Goal: Information Seeking & Learning: Check status

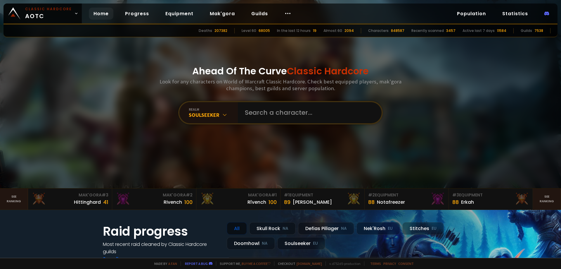
scroll to position [29, 0]
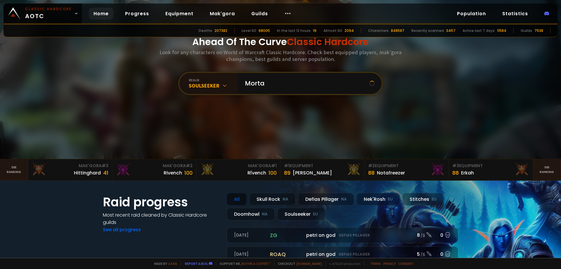
type input "Mortal"
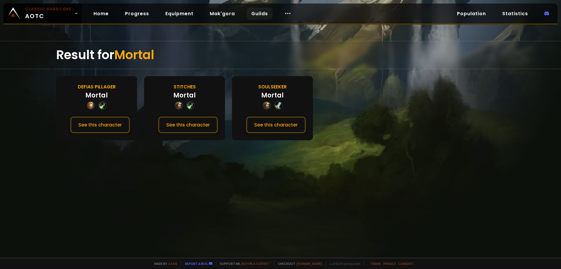
click at [254, 14] on link "Guilds" at bounding box center [260, 14] width 26 height 12
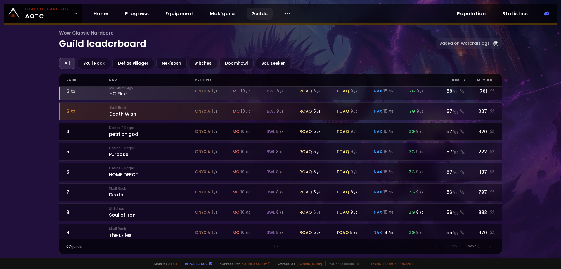
scroll to position [29, 0]
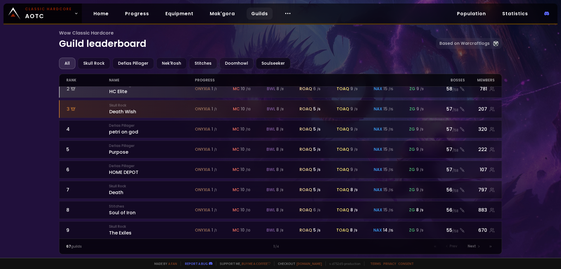
click at [264, 65] on div "Soulseeker" at bounding box center [273, 63] width 34 height 11
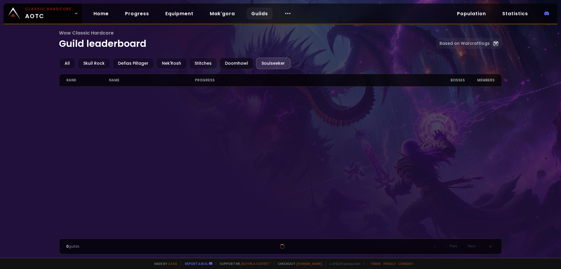
click at [229, 63] on div "Doomhowl" at bounding box center [236, 63] width 34 height 11
click at [279, 63] on div "Soulseeker" at bounding box center [273, 63] width 34 height 11
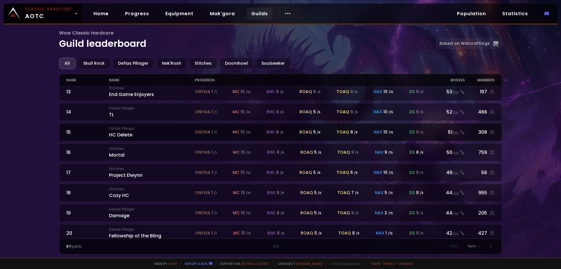
scroll to position [254, 0]
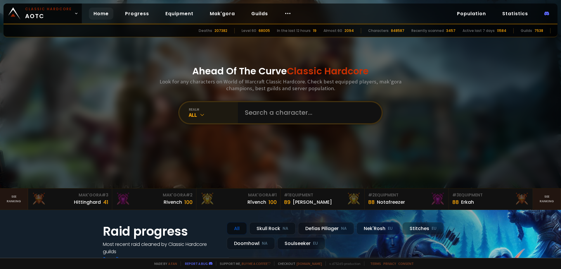
click at [200, 111] on div "All" at bounding box center [213, 114] width 49 height 7
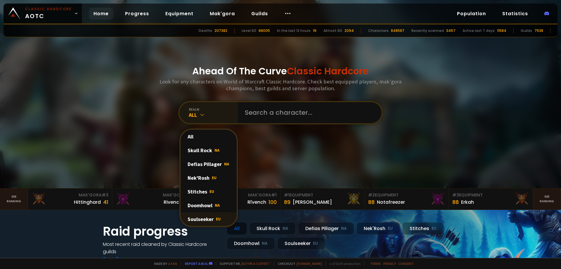
click at [201, 219] on div "Soulseeker EU" at bounding box center [209, 219] width 56 height 14
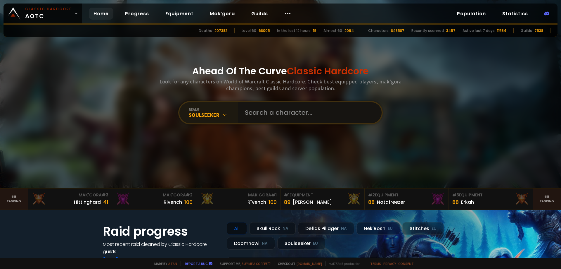
click at [255, 110] on input "text" at bounding box center [307, 112] width 133 height 21
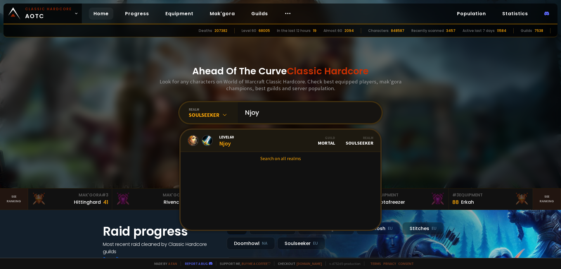
type input "Njoy"
click at [224, 139] on span "Level 60" at bounding box center [226, 136] width 15 height 5
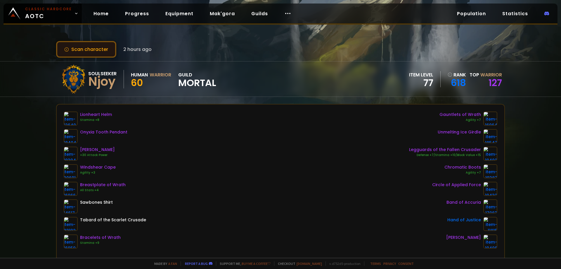
click at [96, 50] on button "Scan character" at bounding box center [86, 49] width 60 height 17
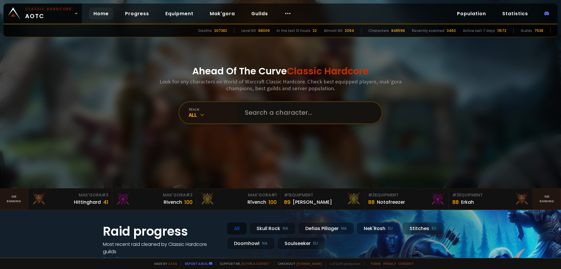
click at [266, 112] on input "text" at bounding box center [307, 112] width 133 height 21
click at [219, 109] on div "realm" at bounding box center [213, 109] width 49 height 4
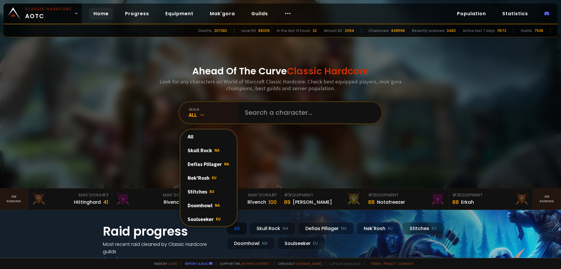
drag, startPoint x: 215, startPoint y: 214, endPoint x: 213, endPoint y: 210, distance: 4.7
click at [215, 214] on div "Soulseeker EU" at bounding box center [209, 219] width 56 height 14
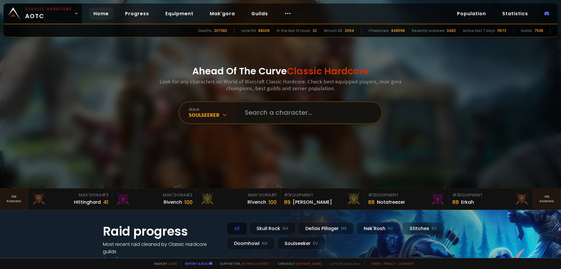
click at [253, 114] on input "text" at bounding box center [307, 112] width 133 height 21
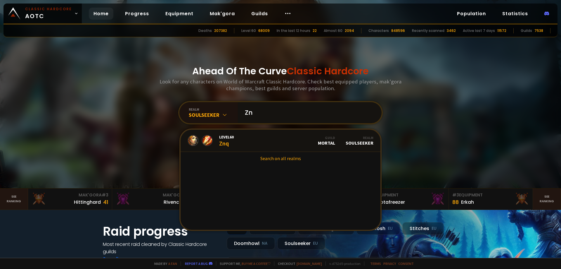
type input "Z"
type input "Xmqt"
click at [228, 142] on div "Level 60 Xmqt" at bounding box center [226, 140] width 15 height 13
